Goal: Register for event/course

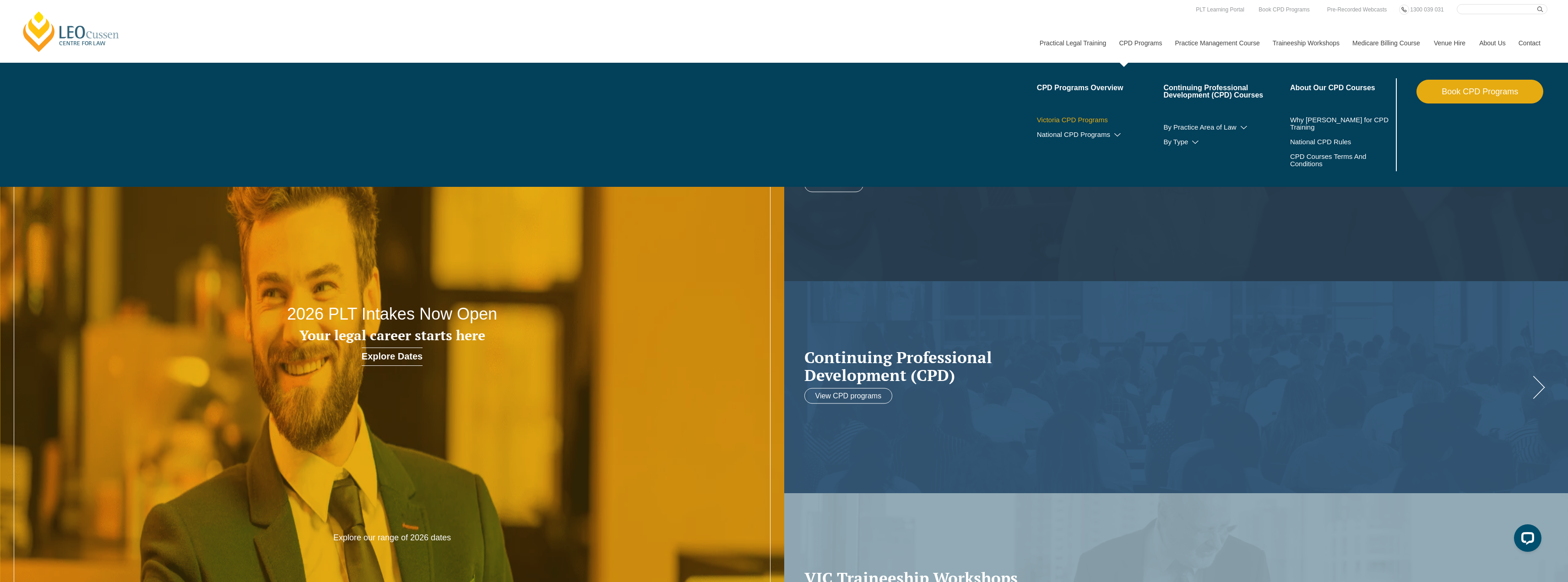
click at [1091, 119] on link "Victoria CPD Programs" at bounding box center [1100, 120] width 127 height 7
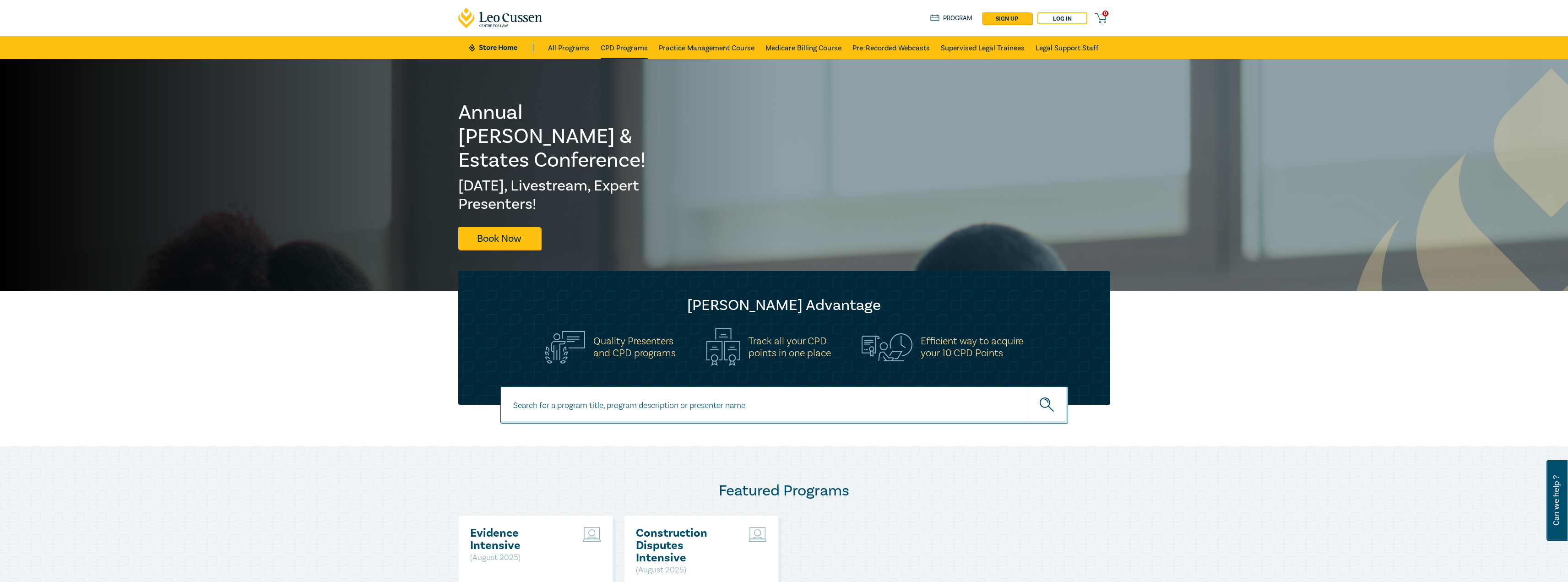
click at [622, 43] on link "CPD Programs" at bounding box center [624, 48] width 47 height 23
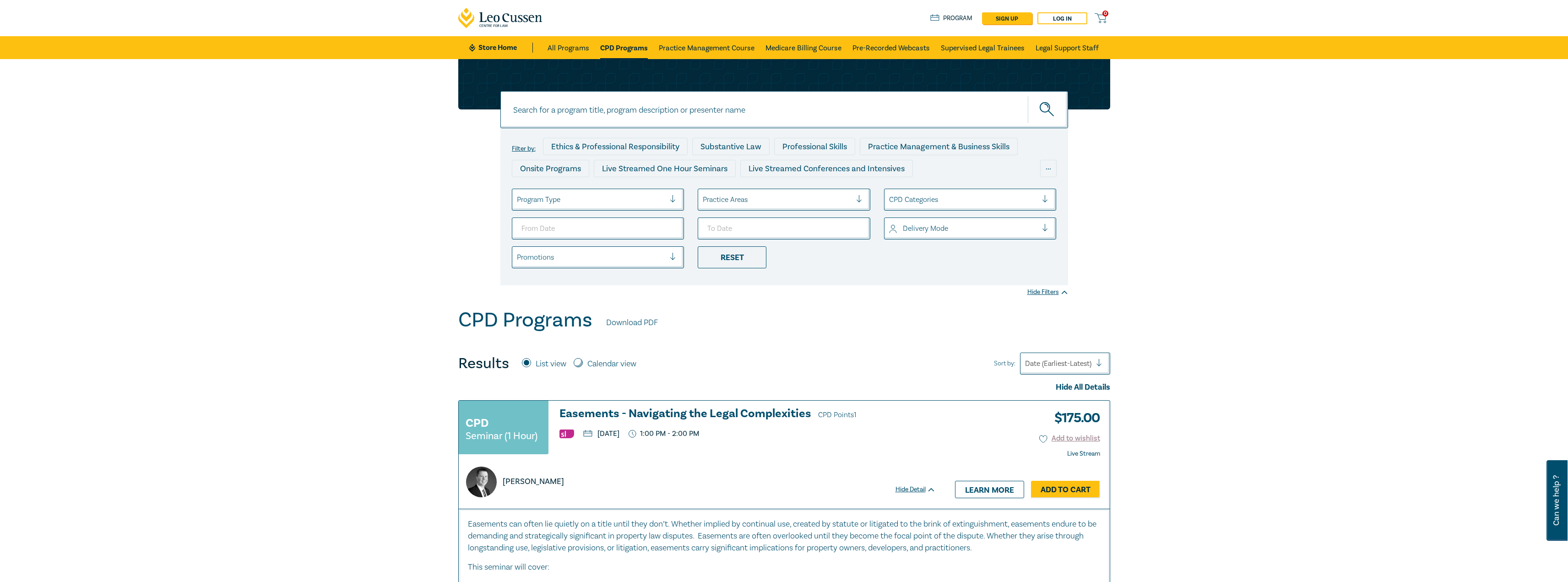
click at [615, 192] on div "Program Type" at bounding box center [591, 200] width 158 height 16
click at [609, 224] on div "Live Streamed One Hour Seminars" at bounding box center [598, 226] width 173 height 19
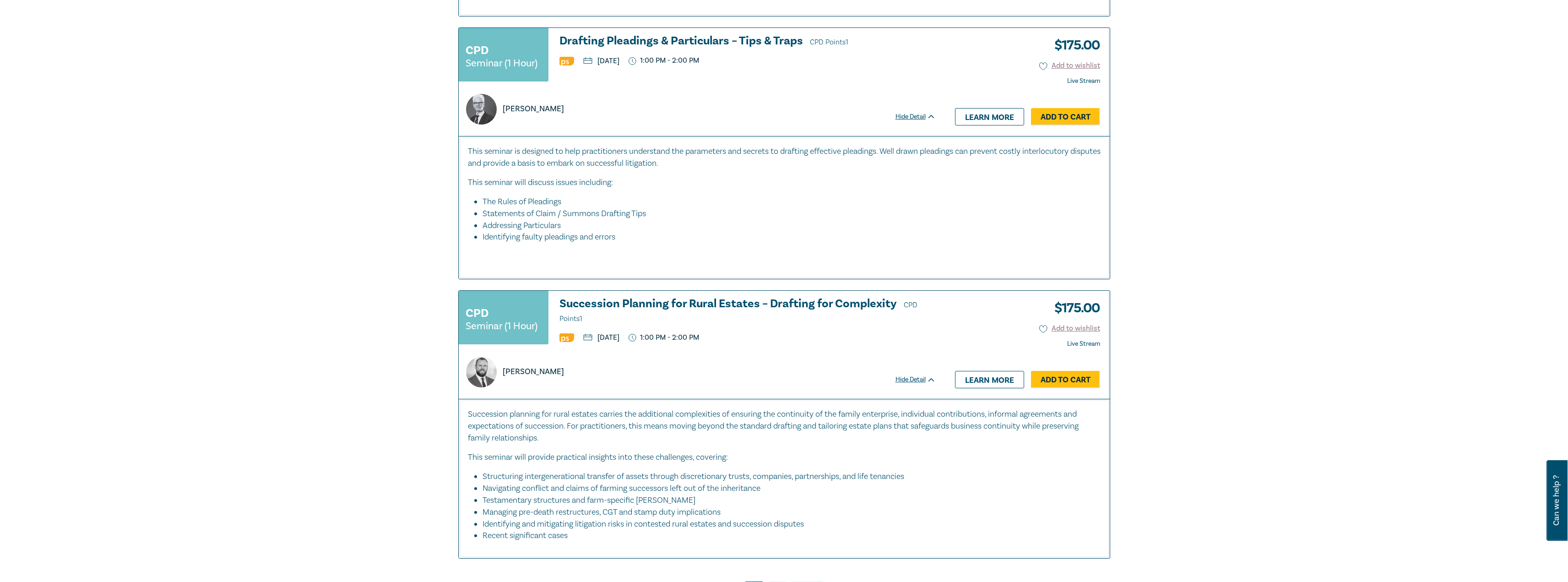
scroll to position [4394, 0]
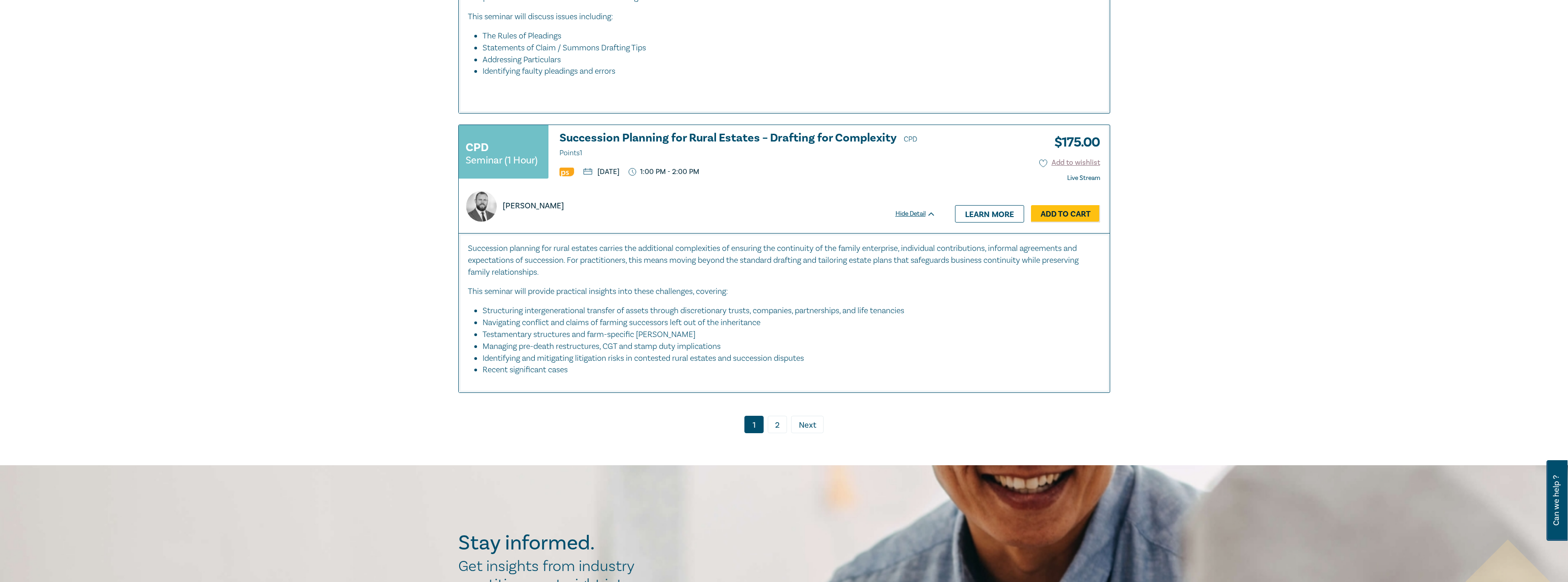
drag, startPoint x: 781, startPoint y: 406, endPoint x: 794, endPoint y: 405, distance: 13.0
click at [781, 416] on link "2" at bounding box center [777, 425] width 19 height 17
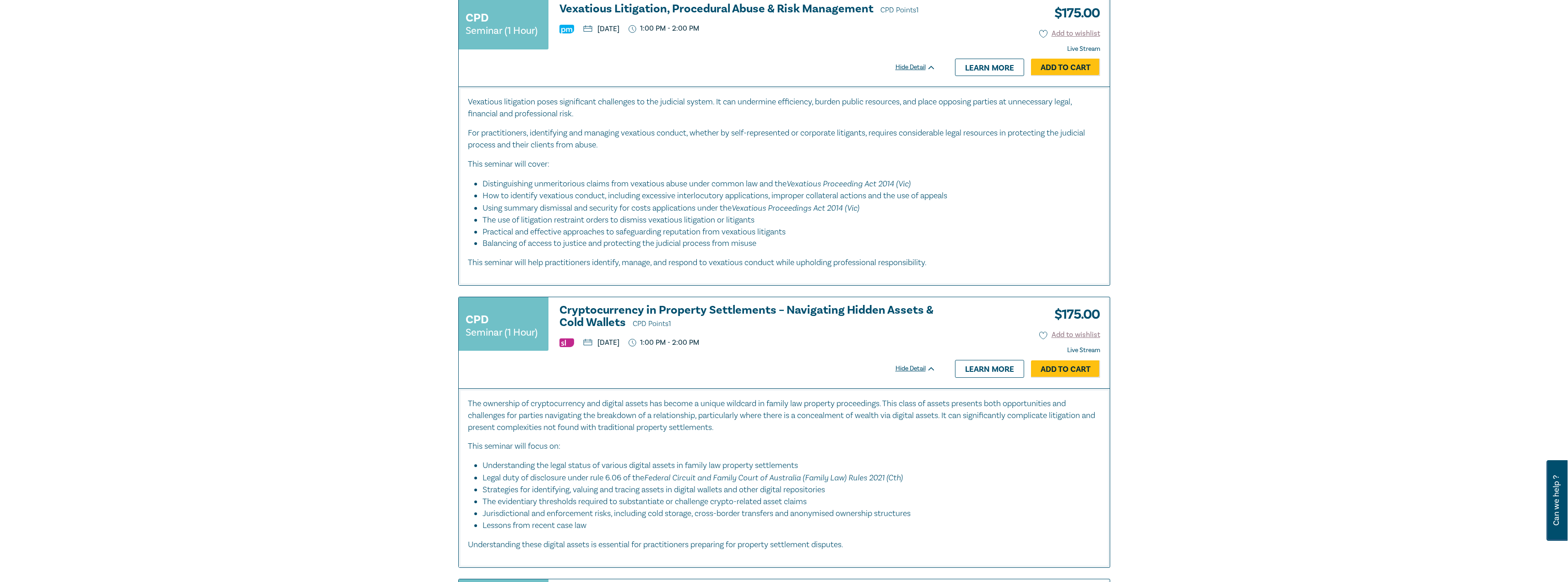
scroll to position [3085, 0]
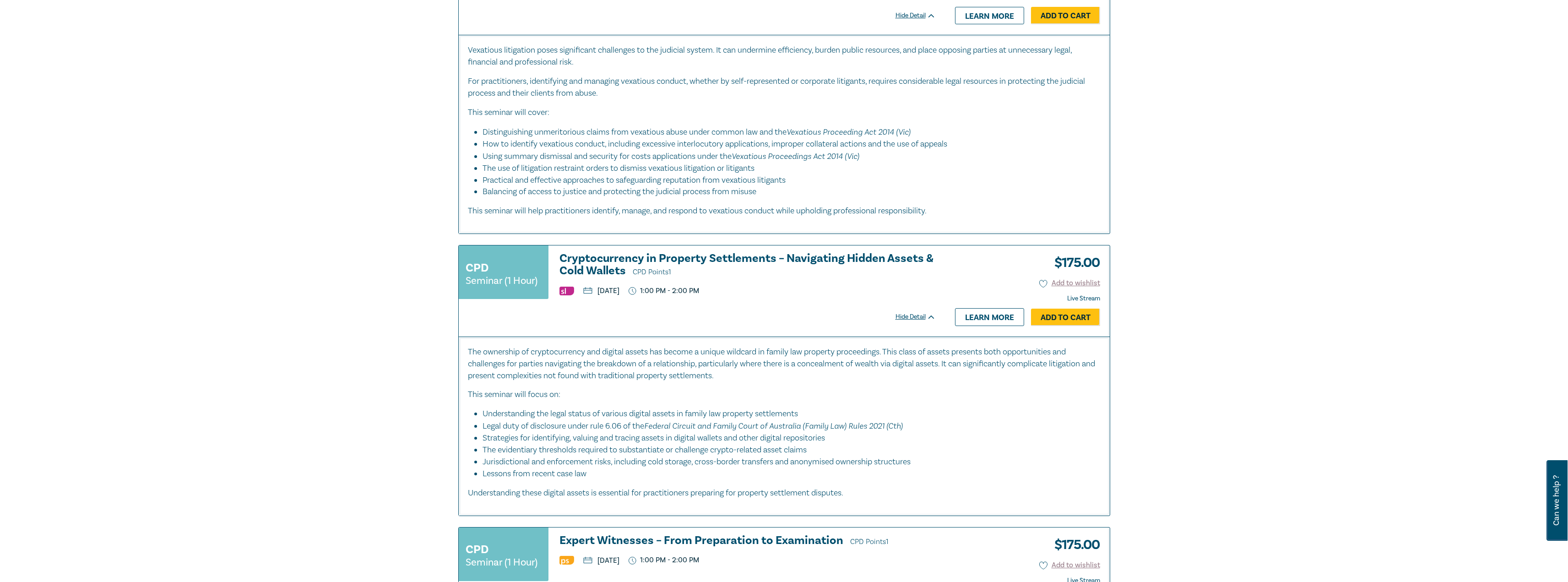
click at [746, 260] on h3 "Cryptocurrency in Property Settlements – Navigating Hidden Assets & Cold Wallet…" at bounding box center [747, 265] width 376 height 26
